Goal: Task Accomplishment & Management: Manage account settings

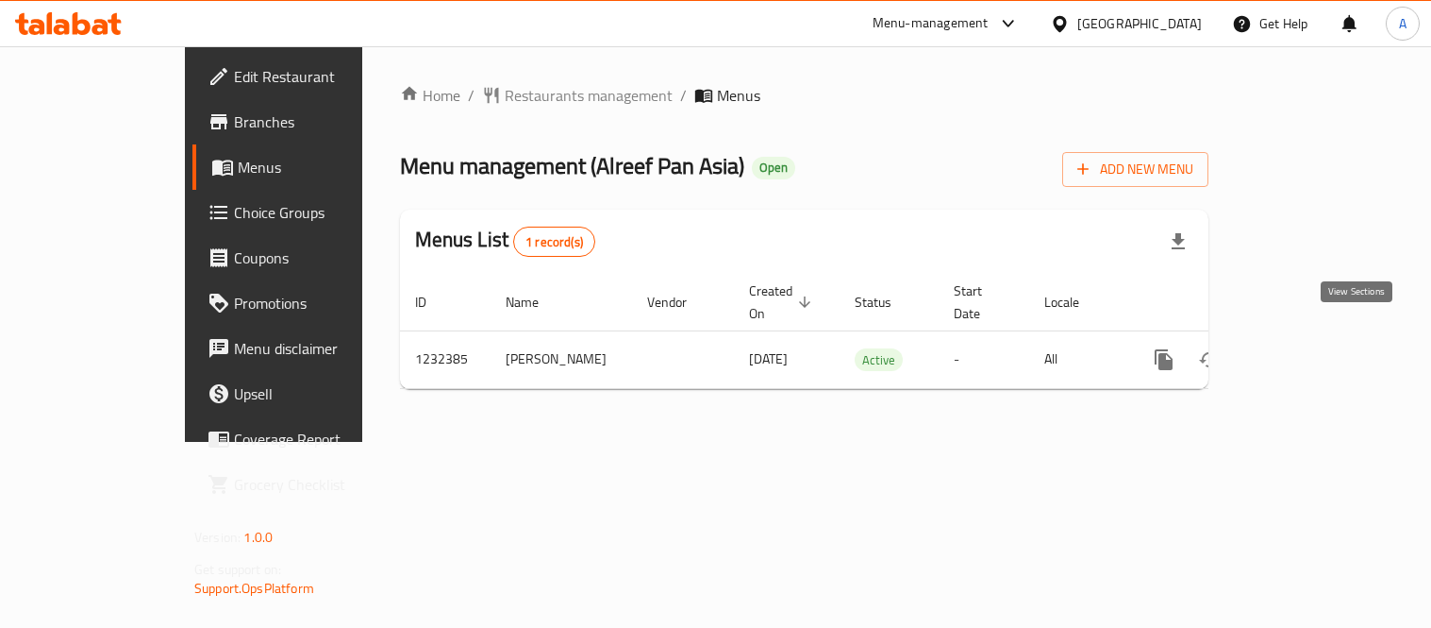
click at [1312, 348] on icon "enhanced table" at bounding box center [1300, 359] width 23 height 23
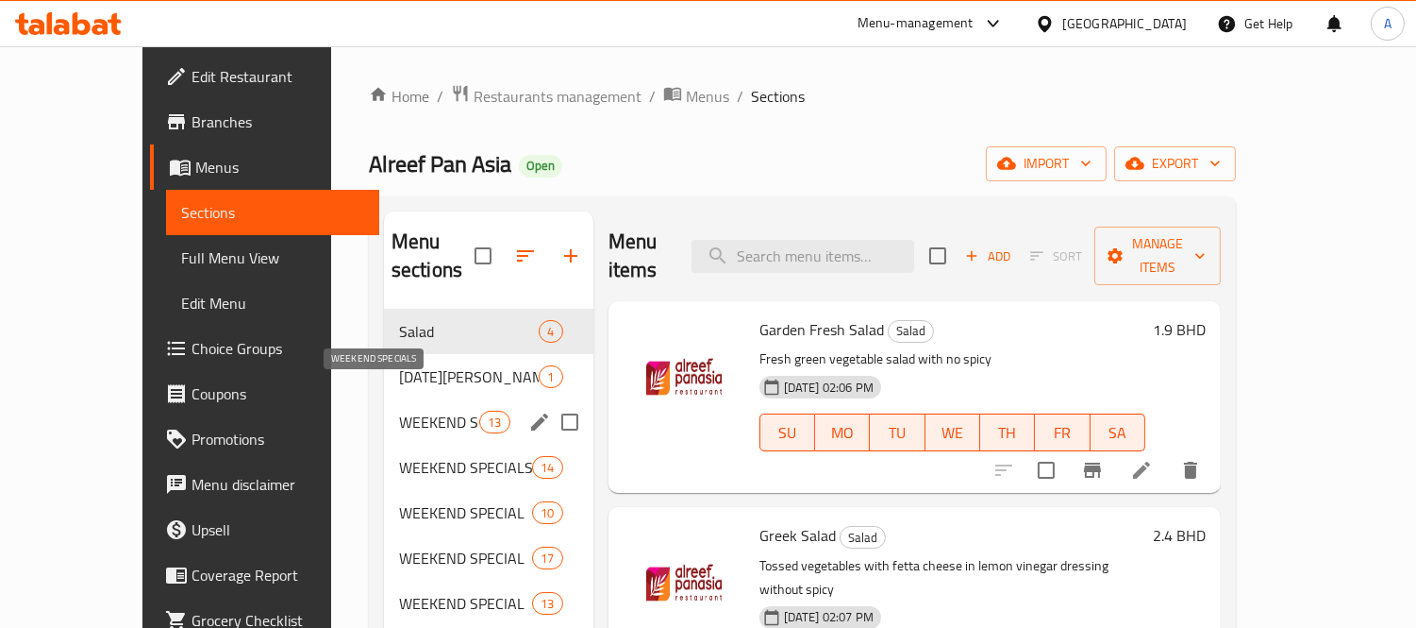
click at [399, 410] on span "WEEKEND SPECIALS" at bounding box center [439, 421] width 80 height 23
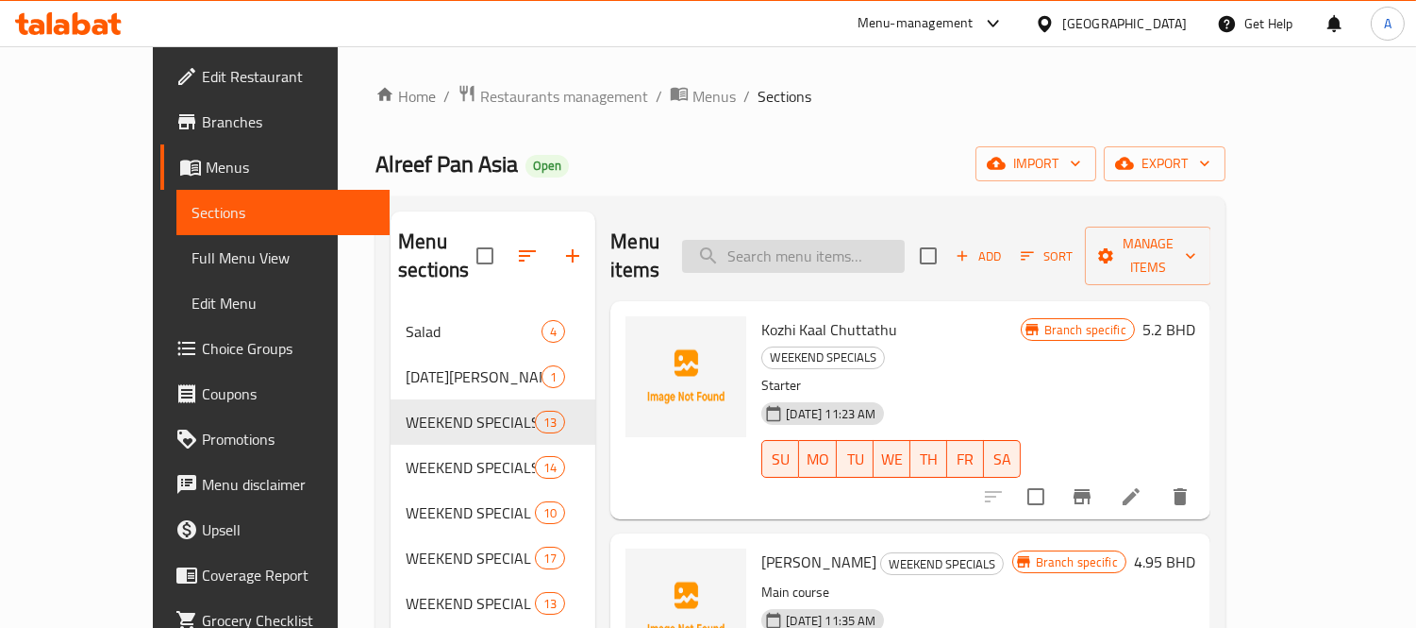
click at [837, 246] on input "search" at bounding box center [793, 256] width 223 height 33
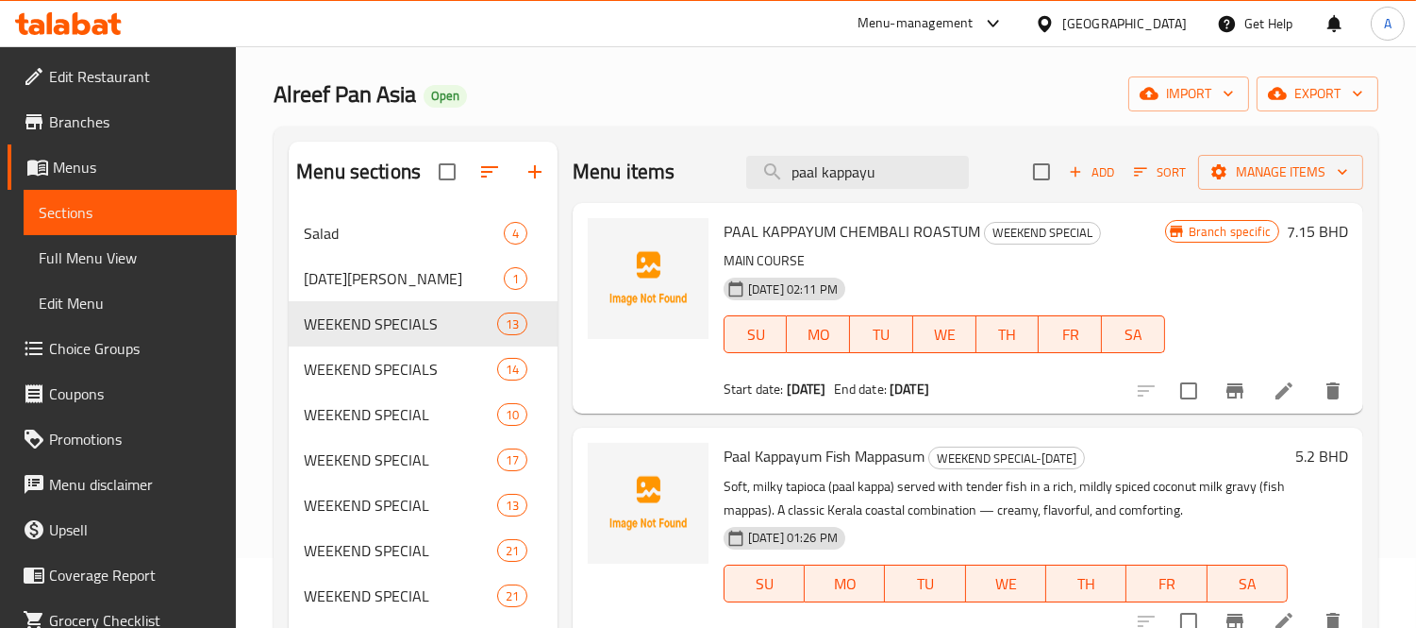
scroll to position [105, 0]
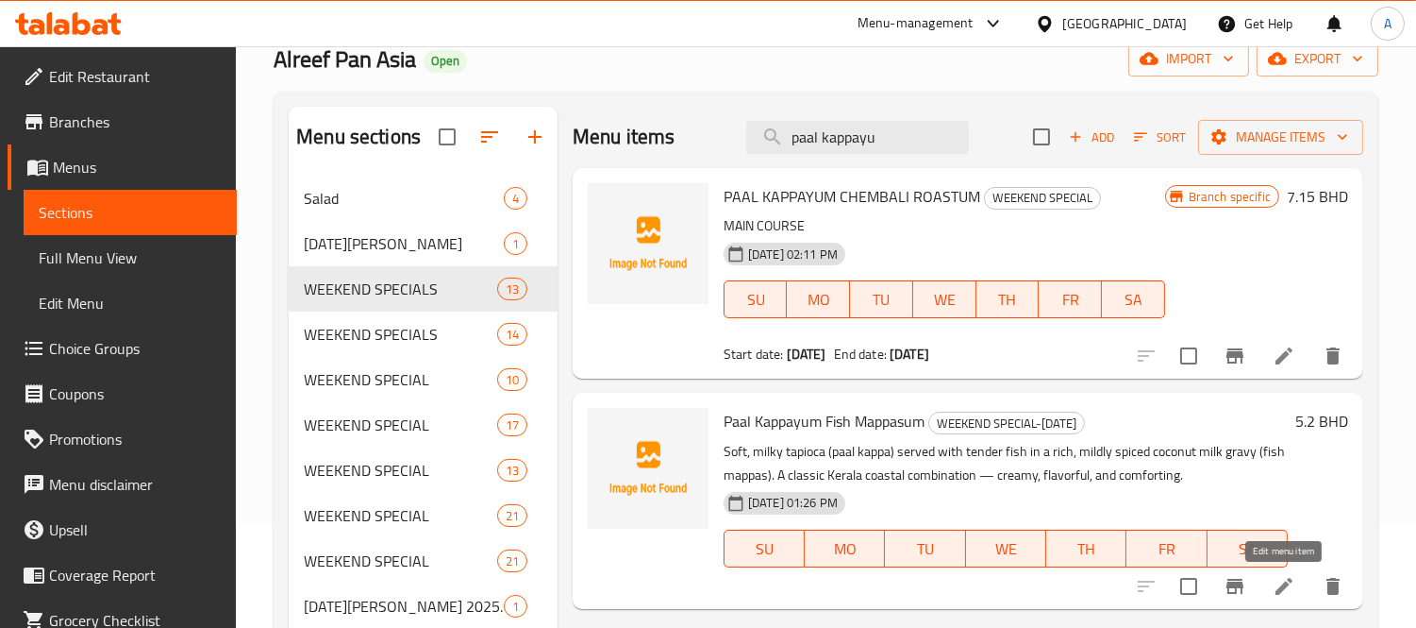
type input "paal kappayu"
click at [1288, 585] on icon at bounding box center [1284, 585] width 17 height 17
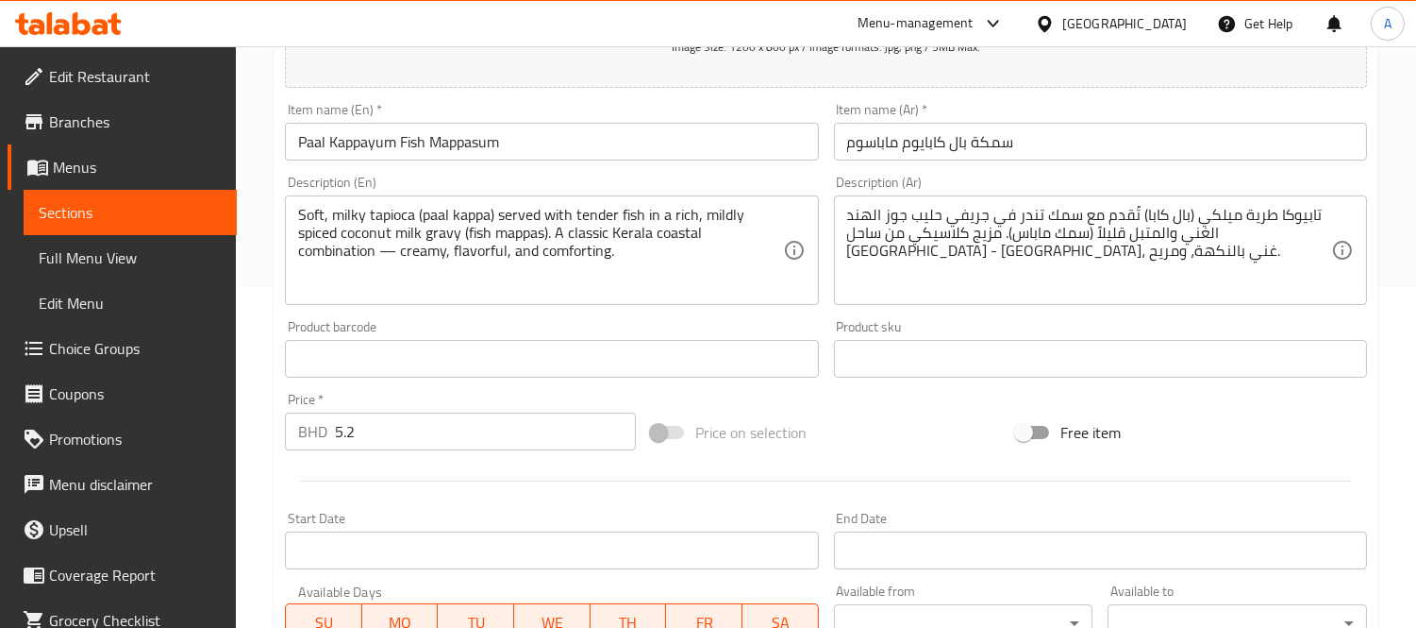
scroll to position [388, 0]
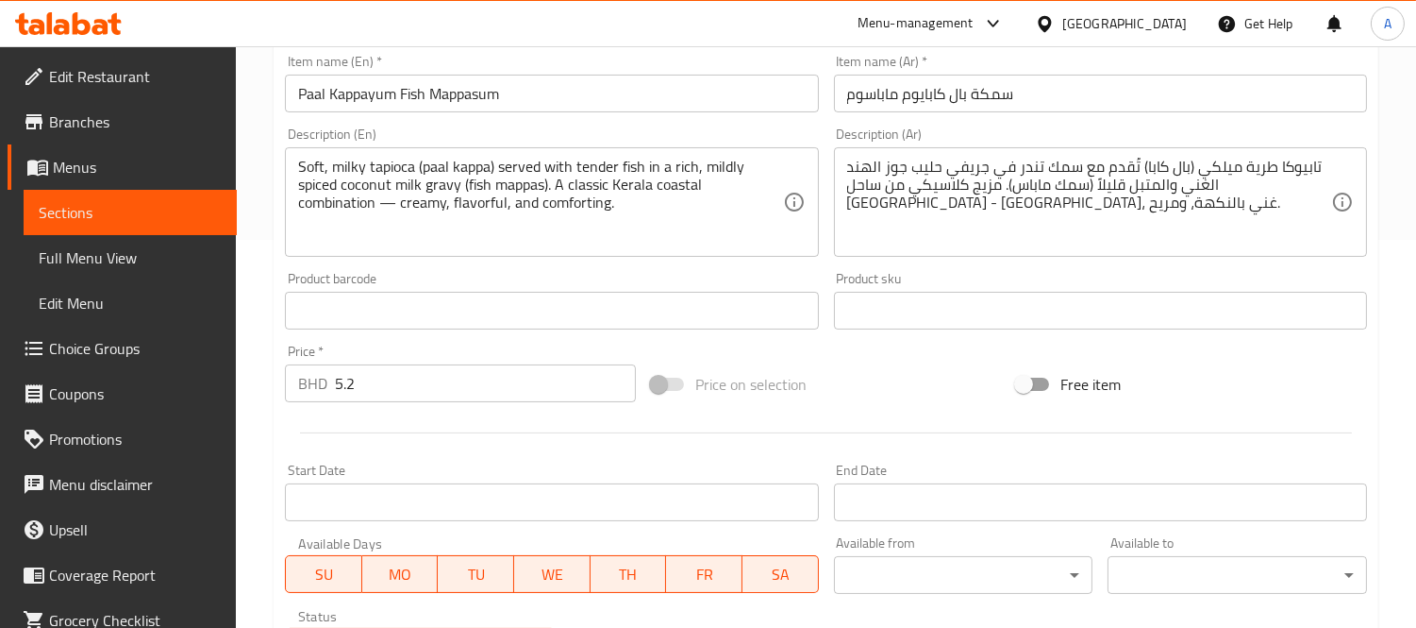
click at [375, 485] on input "Start Date" at bounding box center [551, 502] width 533 height 38
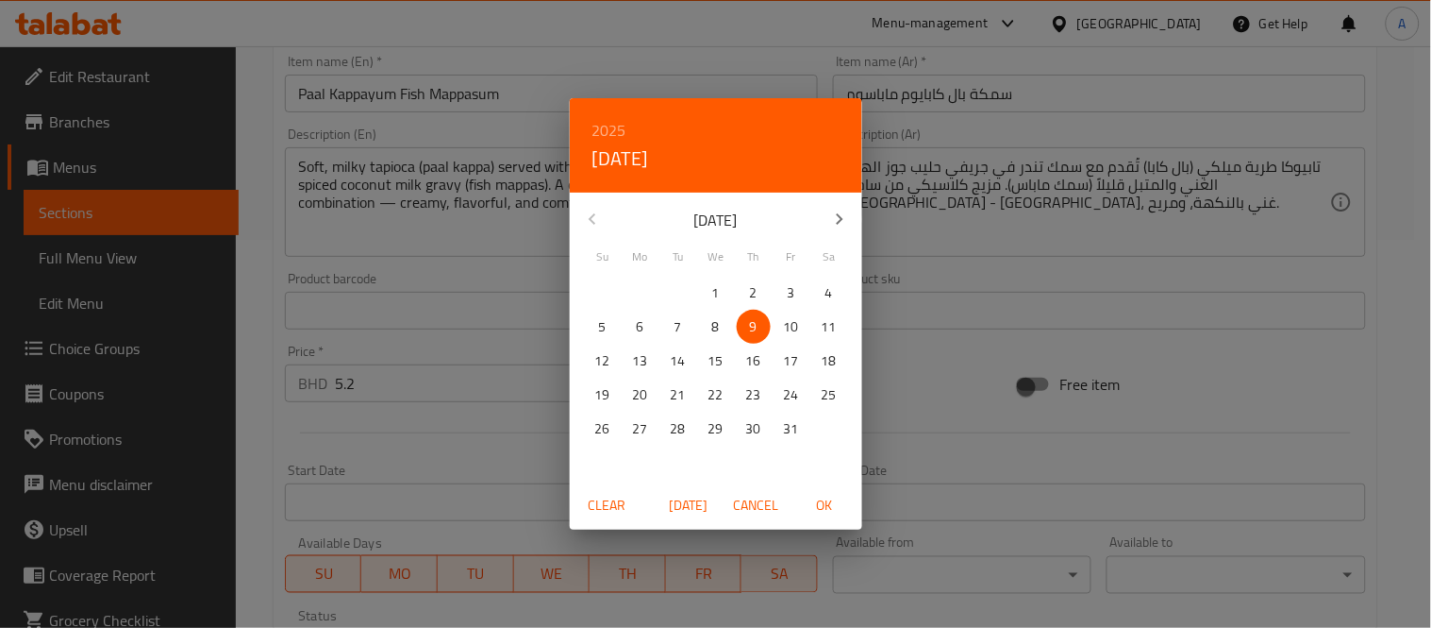
click at [674, 501] on span "[DATE]" at bounding box center [688, 506] width 45 height 24
click at [812, 504] on span "OK" at bounding box center [824, 506] width 45 height 24
type input "[DATE]"
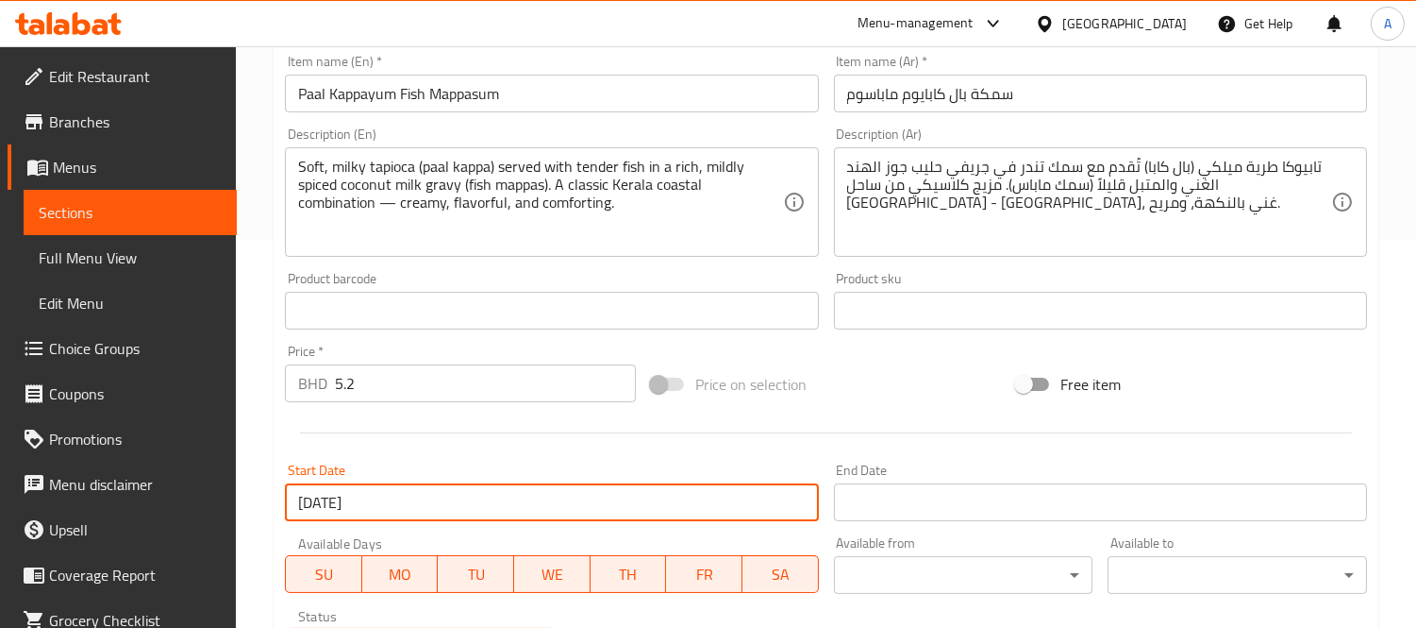
click at [903, 489] on input "Start Date" at bounding box center [1100, 502] width 533 height 38
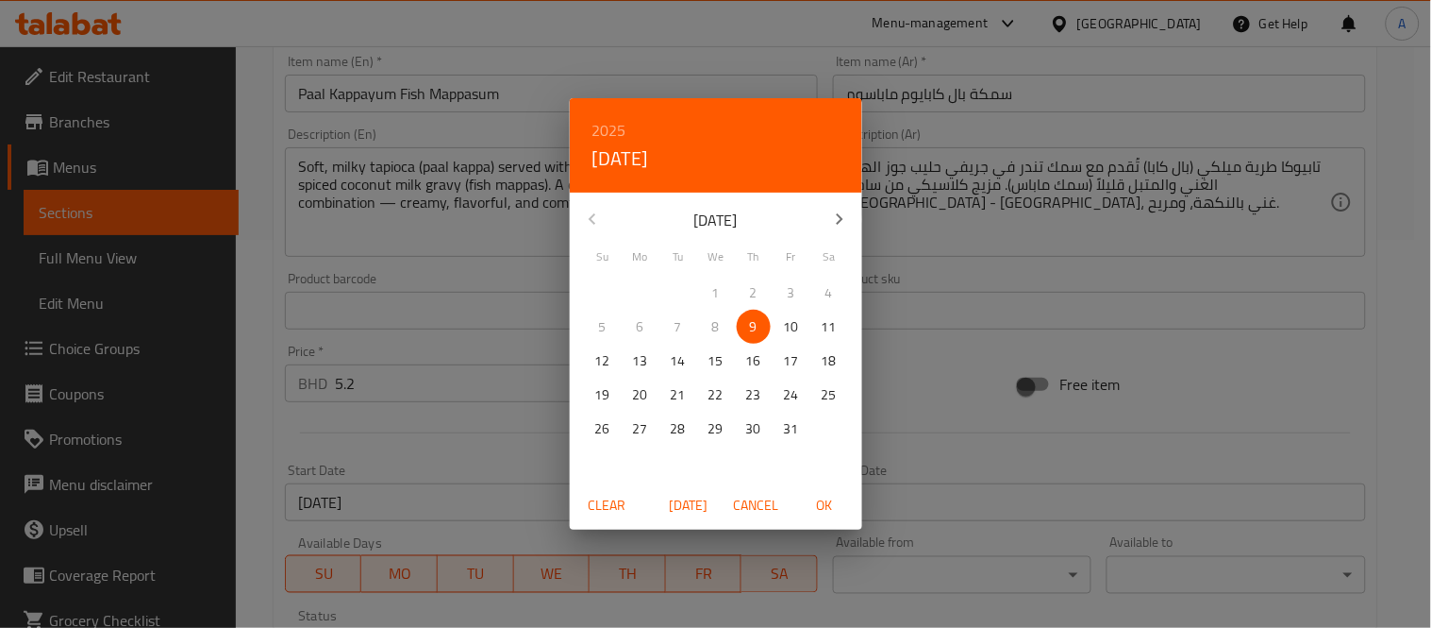
click at [802, 326] on span "10" at bounding box center [792, 327] width 34 height 24
click at [837, 508] on span "OK" at bounding box center [824, 506] width 45 height 24
type input "[DATE]"
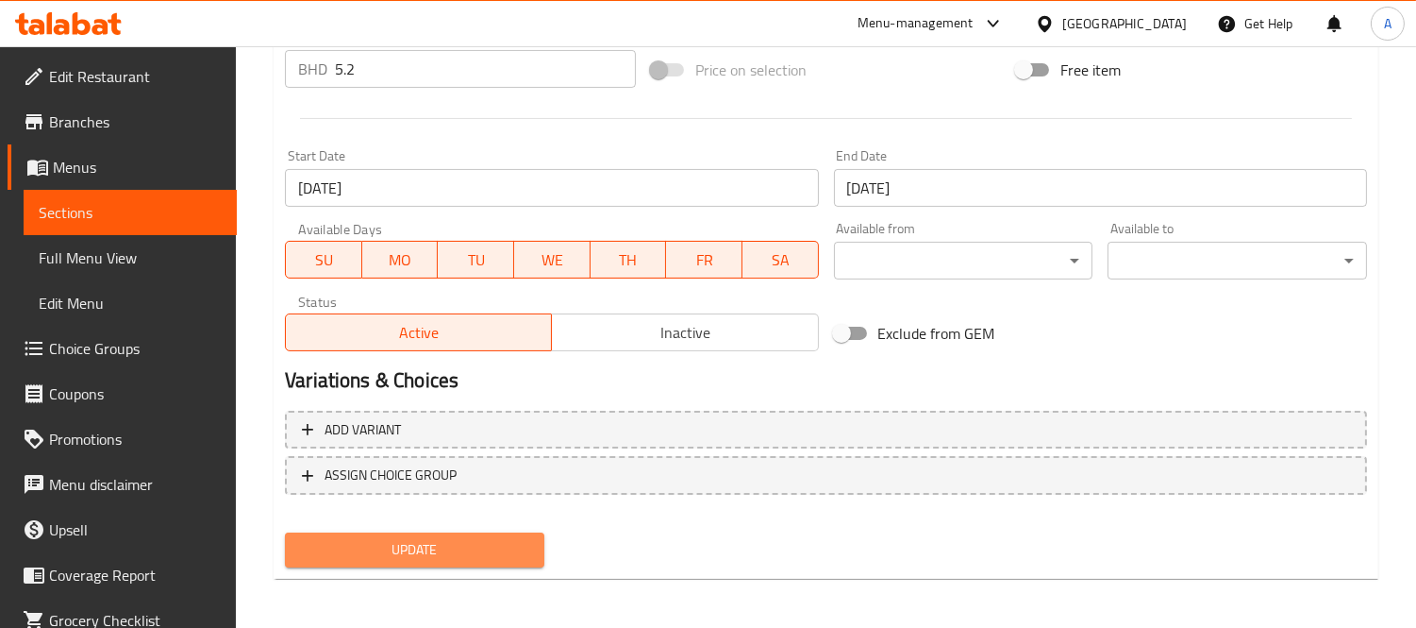
click at [527, 554] on span "Update" at bounding box center [414, 550] width 229 height 24
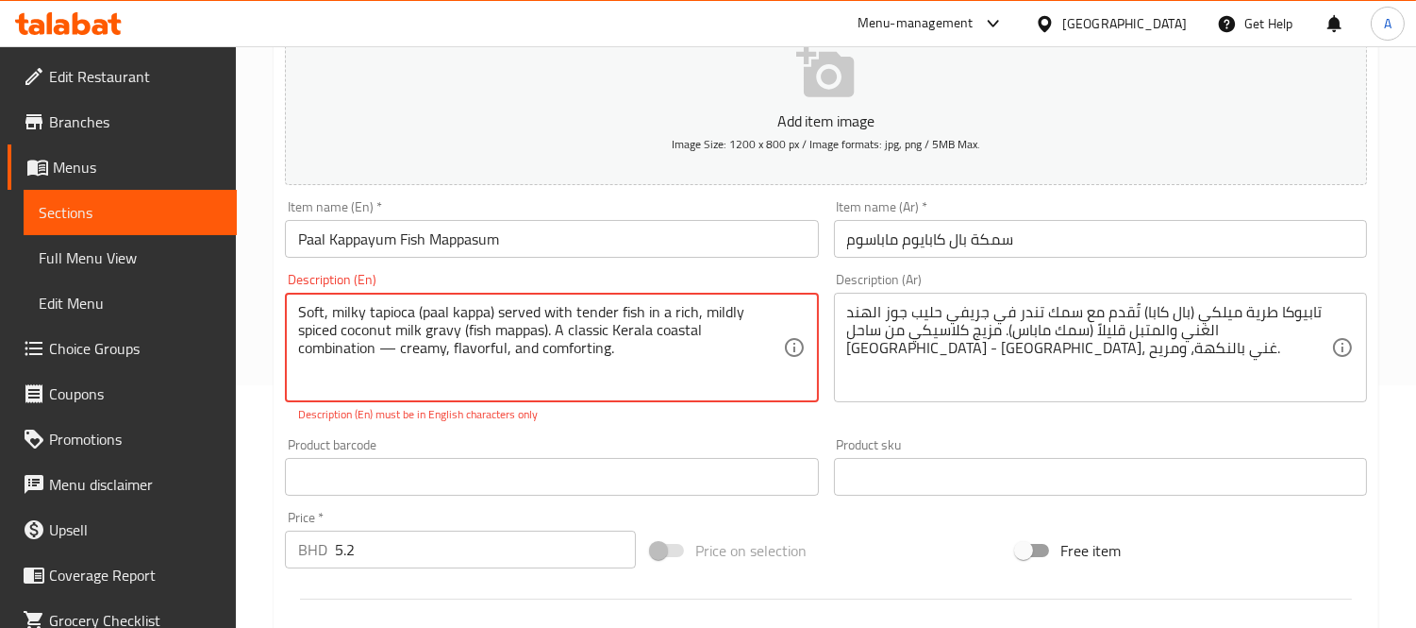
drag, startPoint x: 398, startPoint y: 354, endPoint x: 376, endPoint y: 349, distance: 23.1
click at [376, 349] on textarea "Soft, milky tapioca (paal kappa) served with tender fish in a rich, mildly spic…" at bounding box center [540, 348] width 484 height 90
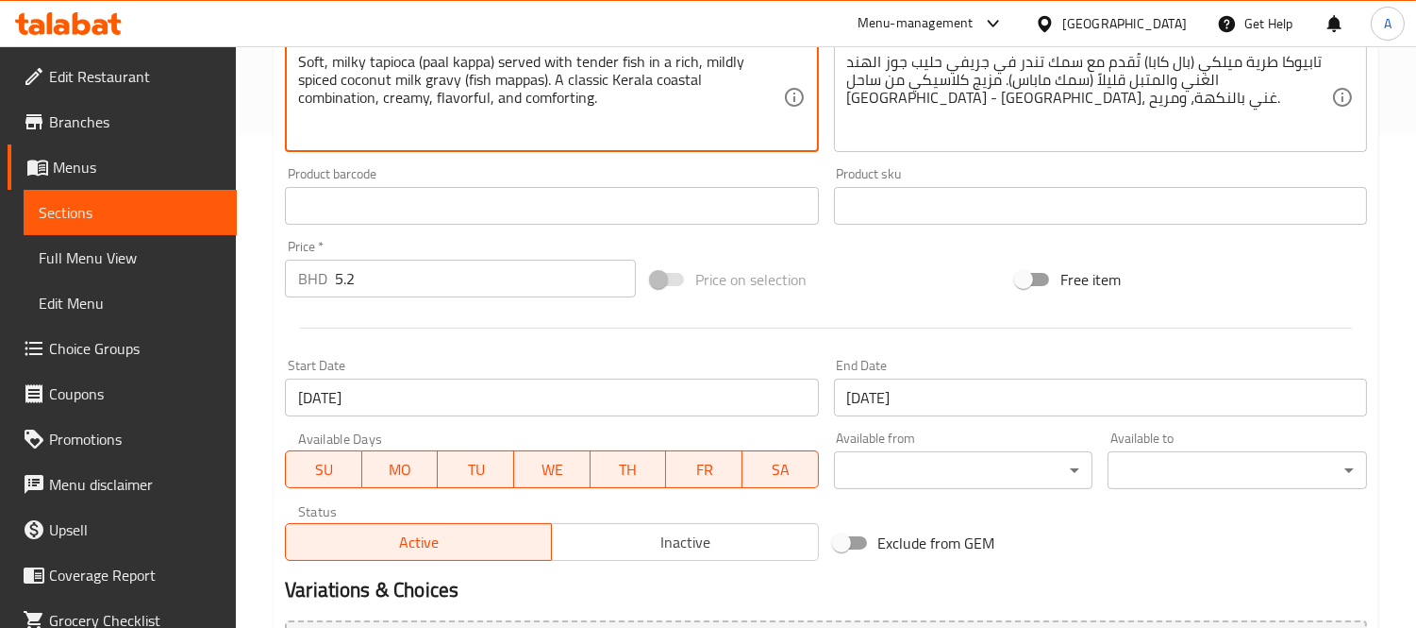
scroll to position [702, 0]
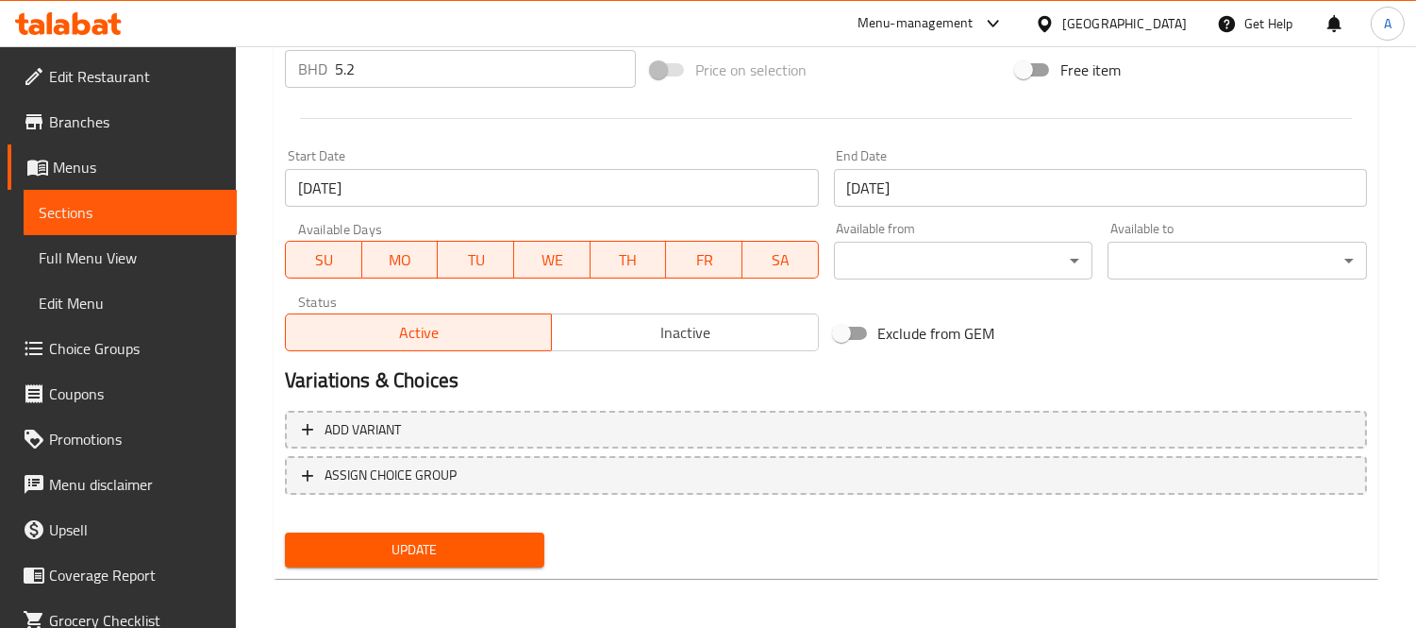
type textarea "Soft, milky tapioca (paal kappa) served with tender fish in a rich, mildly spic…"
click at [454, 545] on span "Update" at bounding box center [414, 550] width 229 height 24
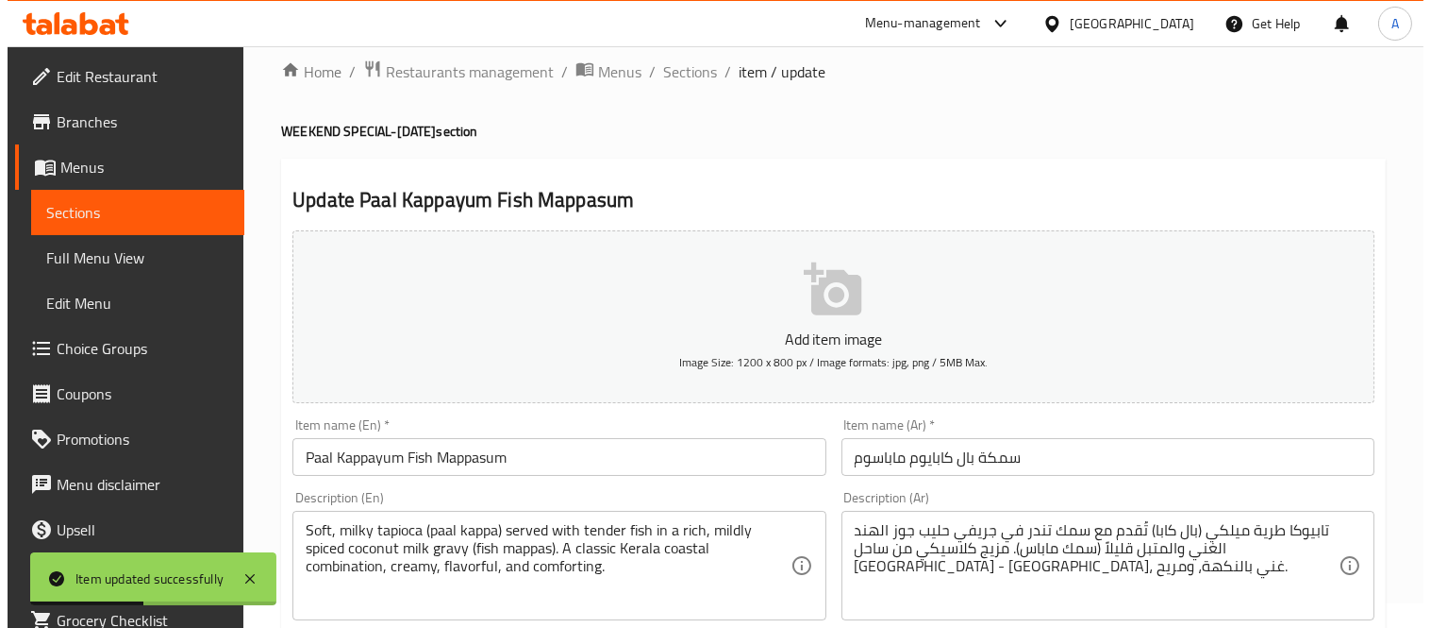
scroll to position [0, 0]
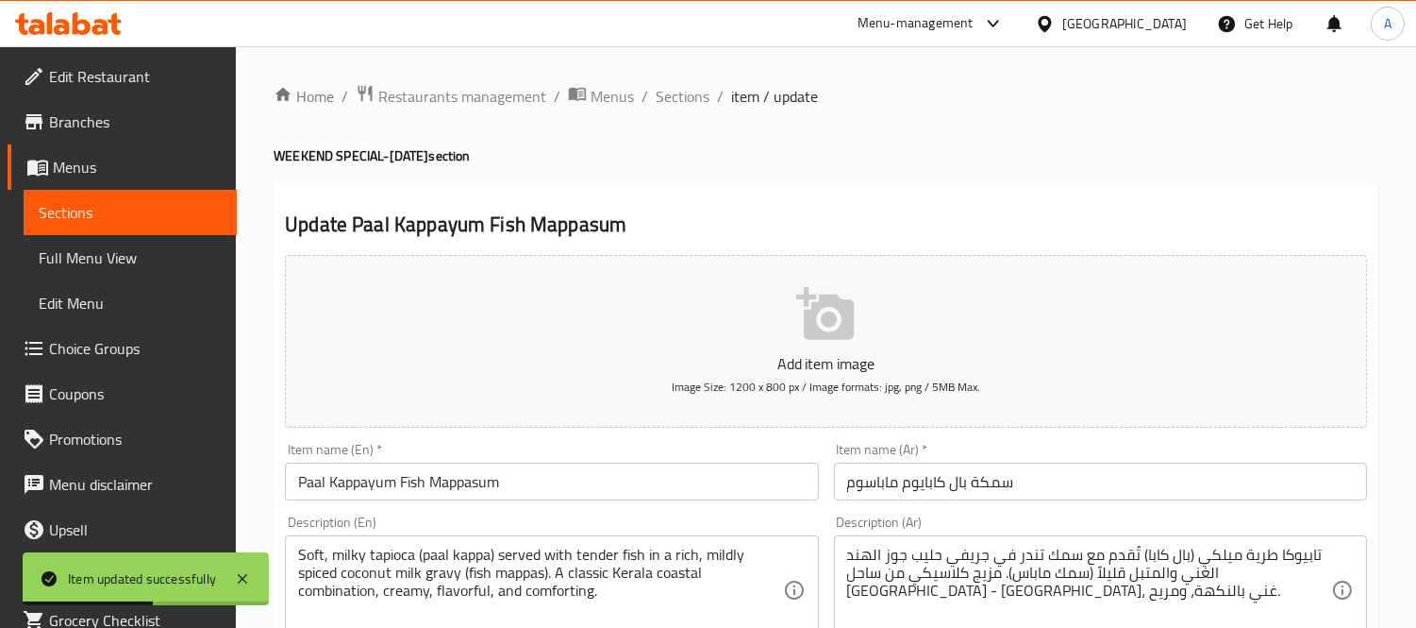
click at [666, 108] on span "Sections" at bounding box center [683, 96] width 54 height 23
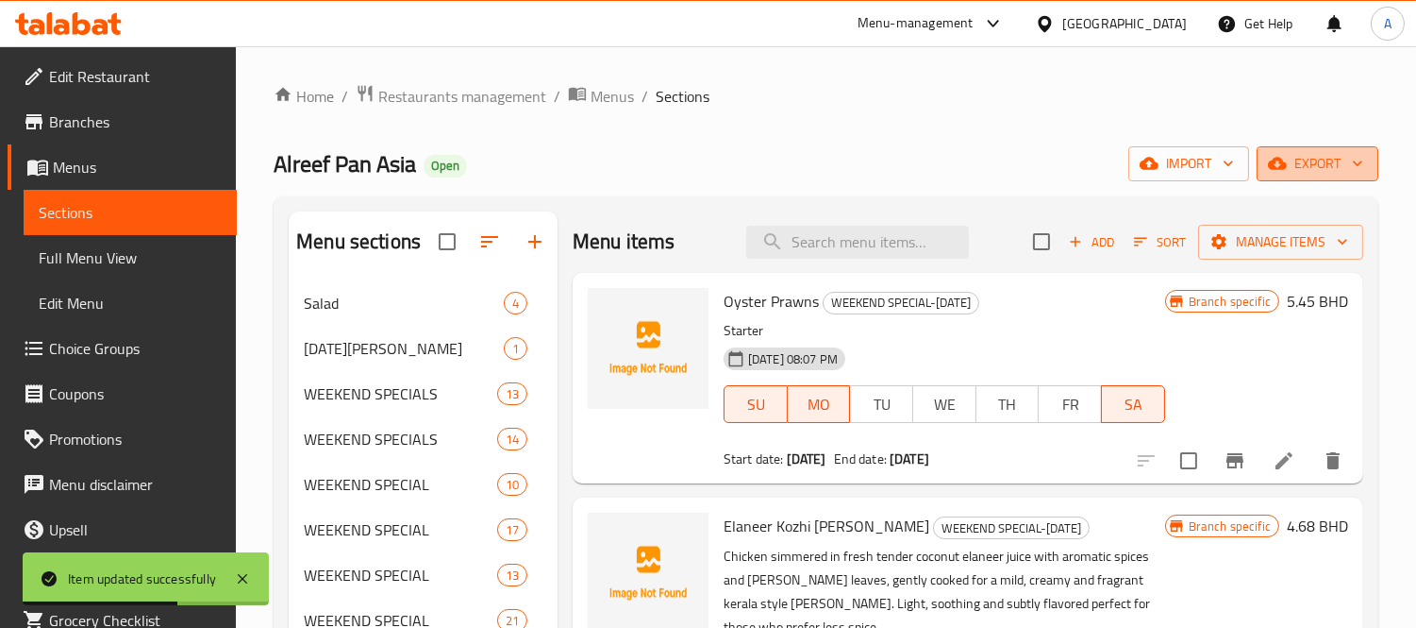
click at [1341, 167] on span "export" at bounding box center [1318, 164] width 92 height 24
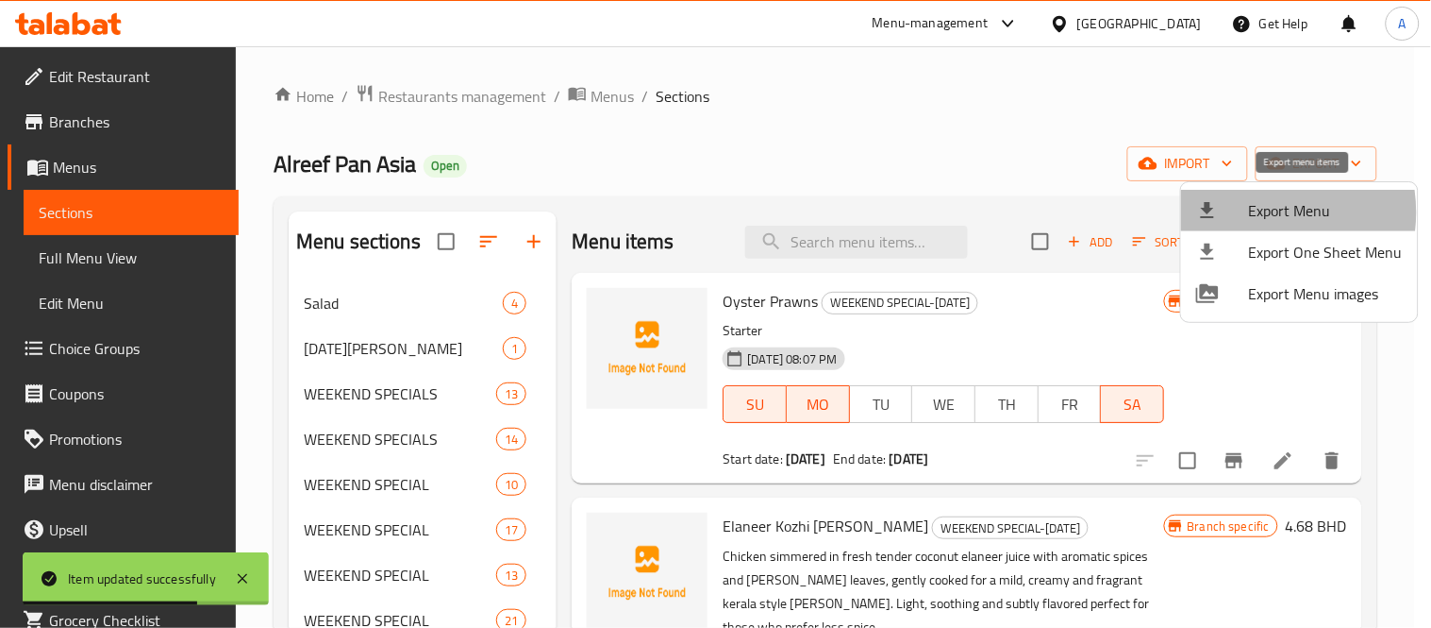
click at [1258, 212] on span "Export Menu" at bounding box center [1326, 210] width 154 height 23
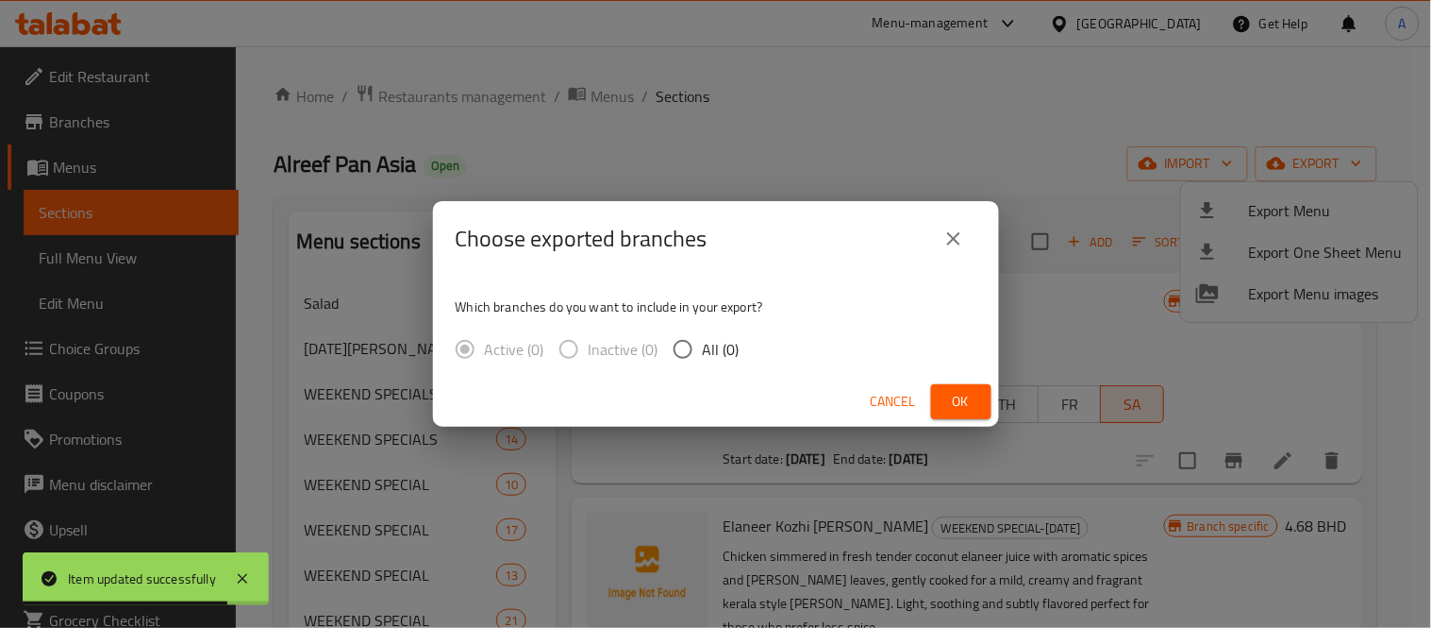
click at [721, 354] on span "All (0)" at bounding box center [721, 349] width 37 height 23
click at [703, 354] on input "All (0)" at bounding box center [683, 349] width 40 height 40
radio input "true"
click at [951, 396] on span "Ok" at bounding box center [961, 402] width 30 height 24
